Goal: Task Accomplishment & Management: Use online tool/utility

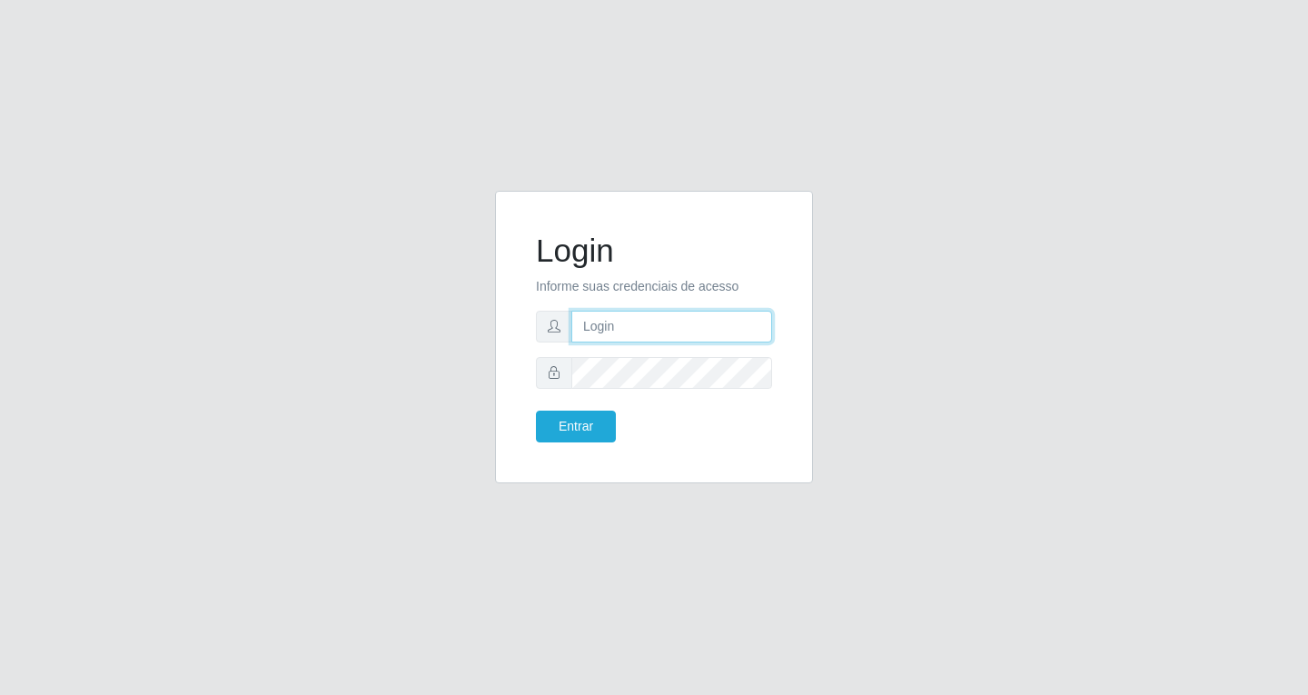
click at [643, 325] on input "text" at bounding box center [671, 327] width 201 height 32
type input "[EMAIL_ADDRESS][DOMAIN_NAME]"
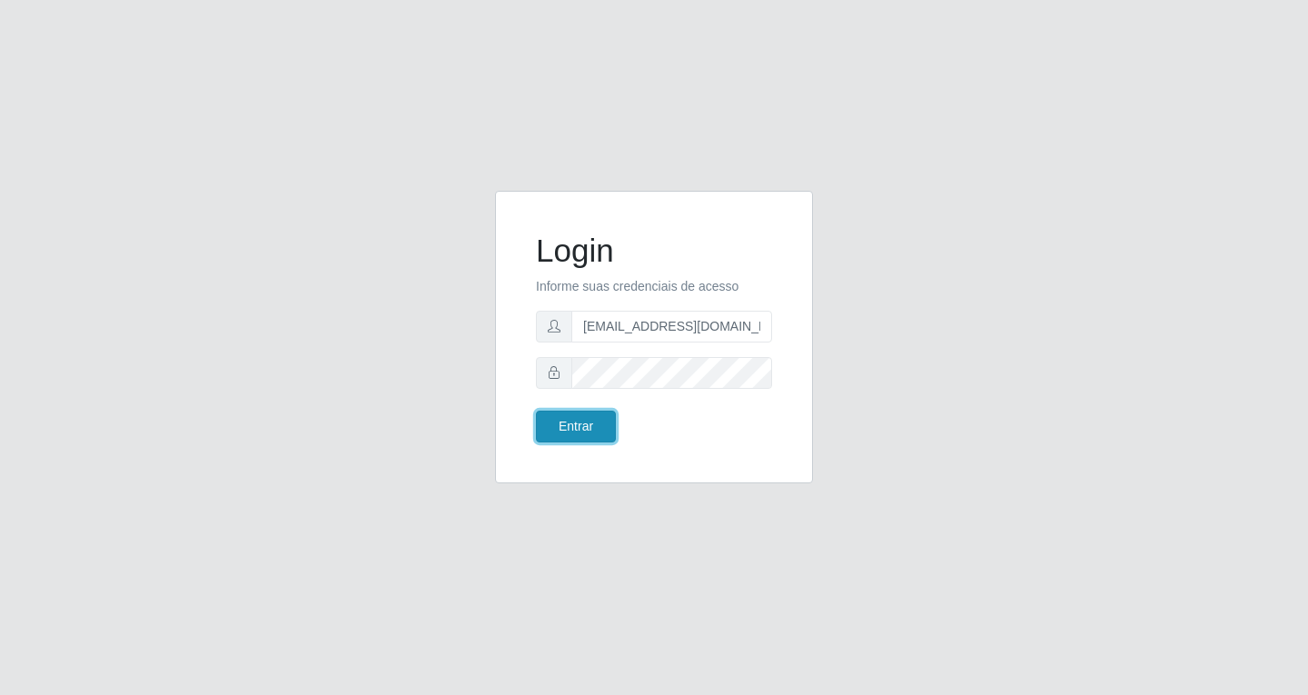
click at [590, 431] on button "Entrar" at bounding box center [576, 426] width 80 height 32
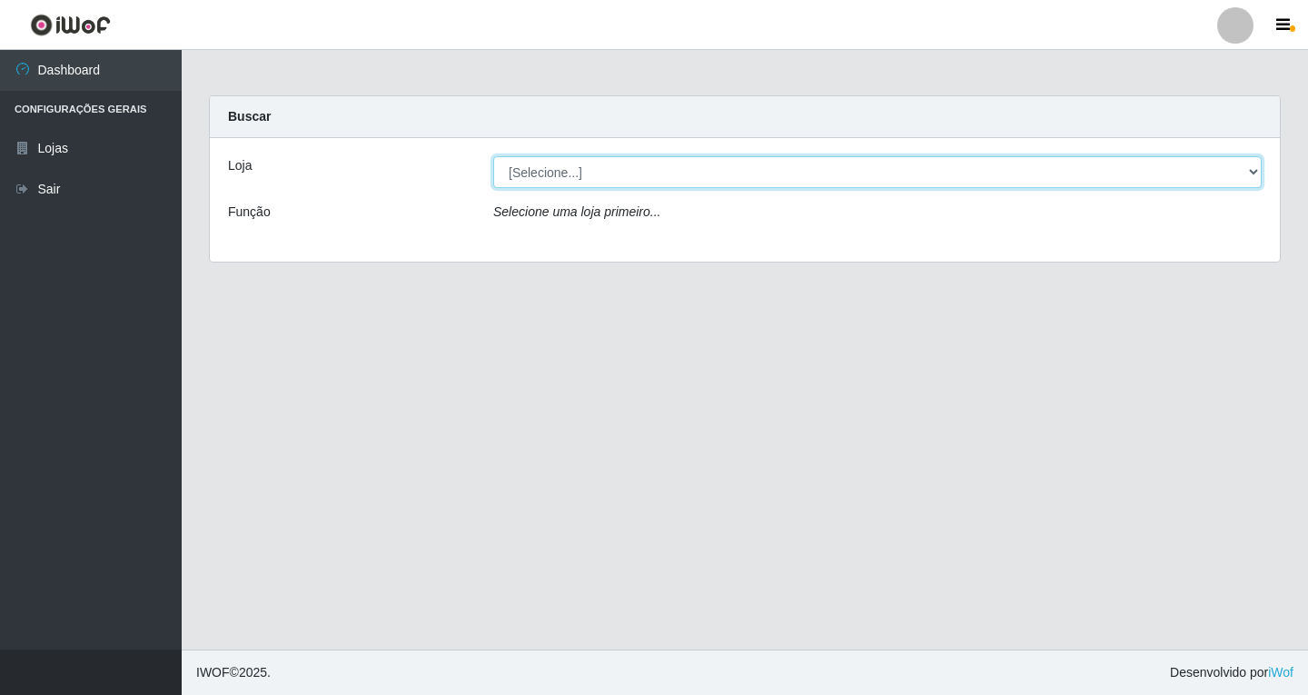
click at [1252, 171] on select "[Selecione...] SuperFácil Atacado - [GEOGRAPHIC_DATA]" at bounding box center [877, 172] width 768 height 32
select select "503"
click at [493, 156] on select "[Selecione...] SuperFácil Atacado - [GEOGRAPHIC_DATA]" at bounding box center [877, 172] width 768 height 32
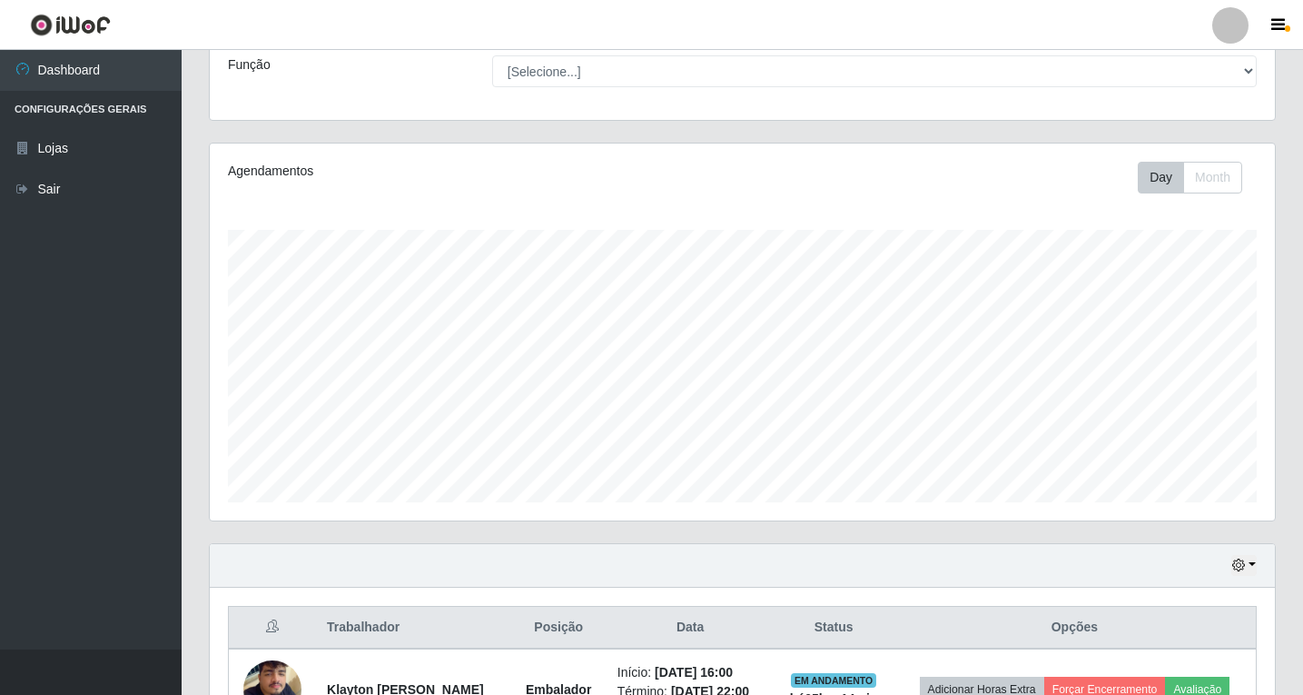
scroll to position [282, 0]
